Goal: Navigation & Orientation: Find specific page/section

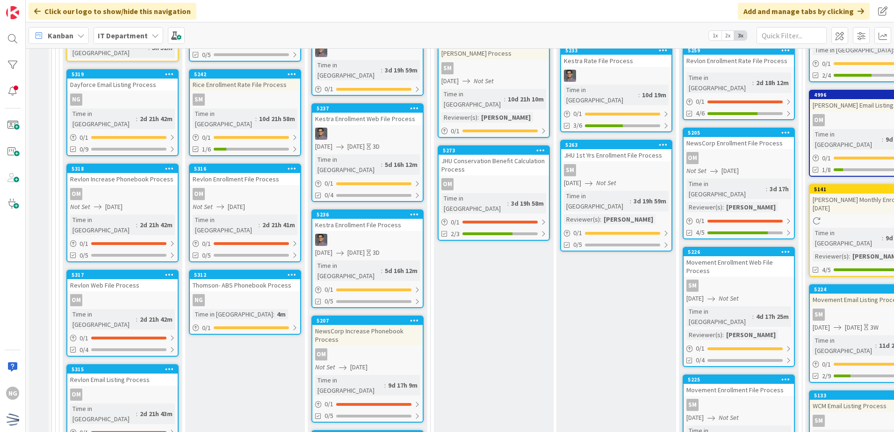
scroll to position [2832, 0]
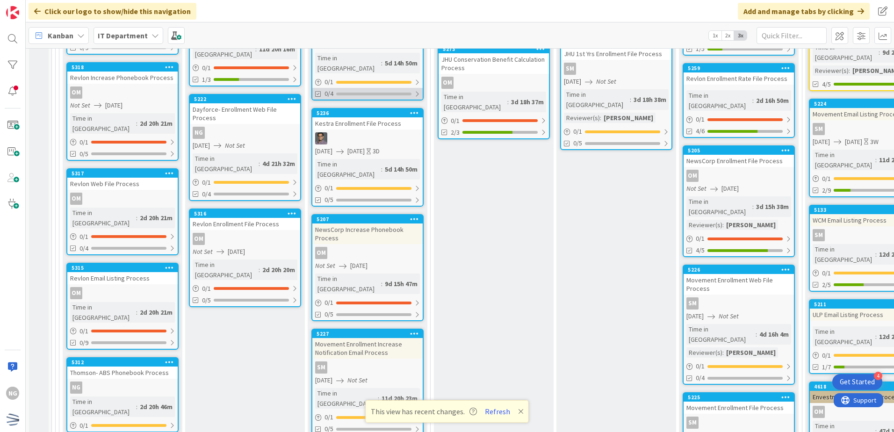
scroll to position [3039, 0]
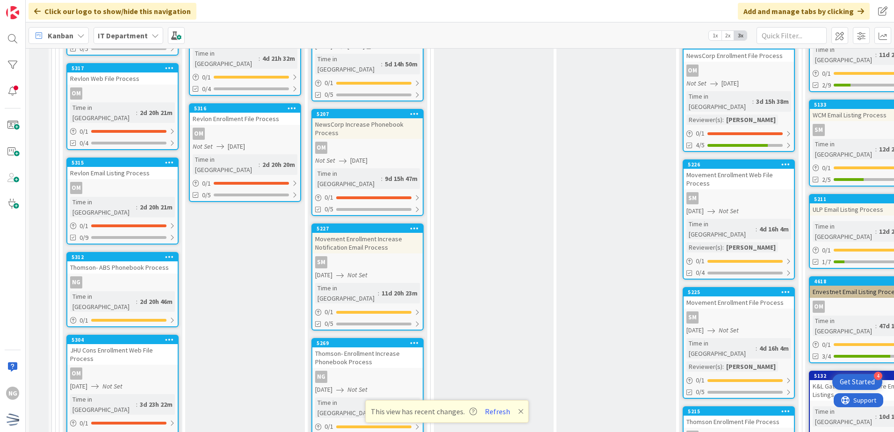
click at [519, 413] on icon at bounding box center [521, 411] width 6 height 7
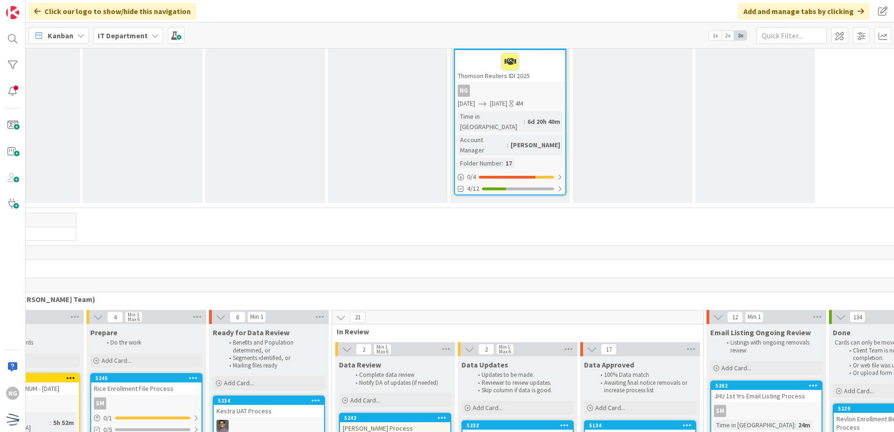
scroll to position [2458, 0]
